Goal: Navigation & Orientation: Find specific page/section

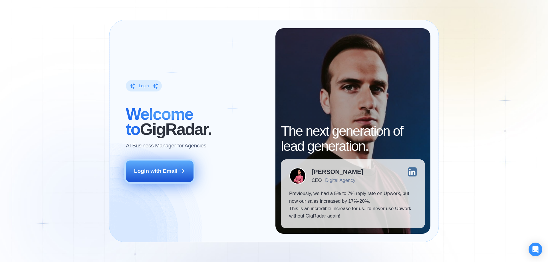
click at [149, 175] on div "Login with Email" at bounding box center [155, 171] width 43 height 7
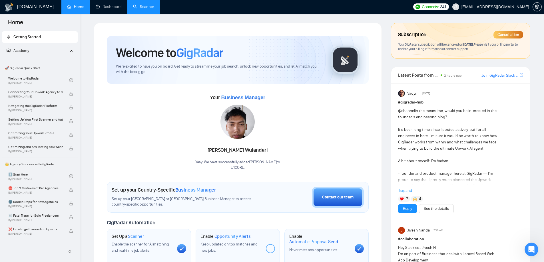
click at [142, 5] on link "Scanner" at bounding box center [143, 6] width 21 height 5
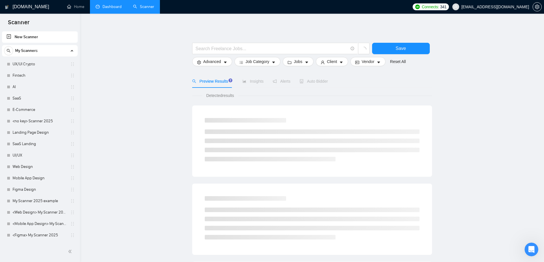
click at [101, 6] on link "Dashboard" at bounding box center [109, 6] width 26 height 5
